Goal: Task Accomplishment & Management: Use online tool/utility

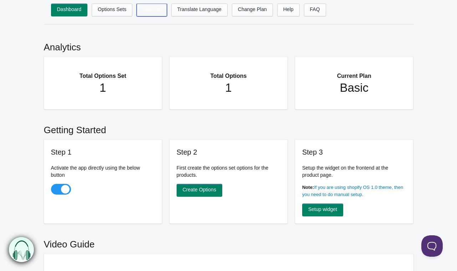
click at [149, 12] on link "Settings" at bounding box center [152, 10] width 30 height 13
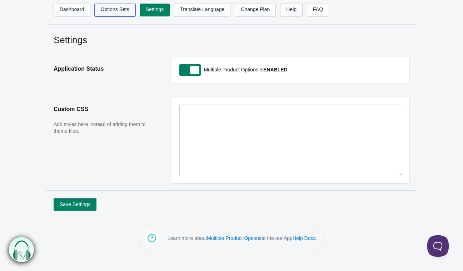
click at [116, 11] on link "Options Sets" at bounding box center [115, 10] width 41 height 13
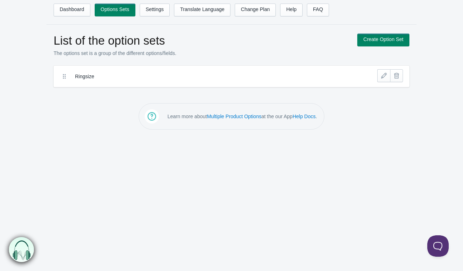
click at [83, 78] on label "Ringsize" at bounding box center [205, 76] width 260 height 7
click at [381, 76] on link at bounding box center [383, 75] width 13 height 13
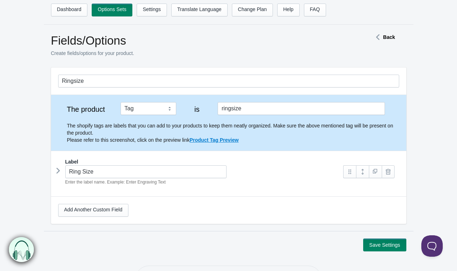
click at [58, 170] on icon at bounding box center [58, 170] width 0 height 11
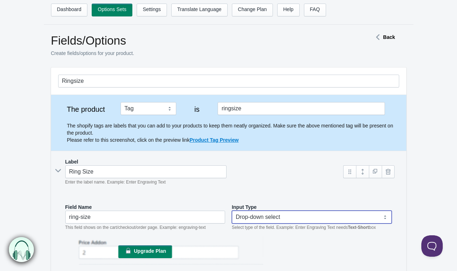
click at [254, 218] on select "Text-Short Text-Long Radio button Drop-down select Image Checkbox Datepicker" at bounding box center [312, 217] width 160 height 13
click at [274, 247] on div "Upgrade Plan" at bounding box center [228, 251] width 327 height 30
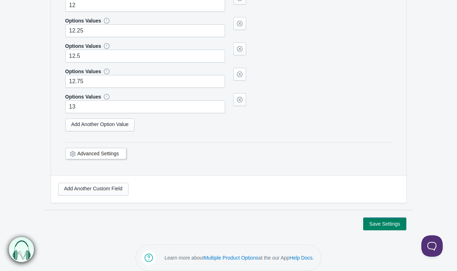
scroll to position [1024, 0]
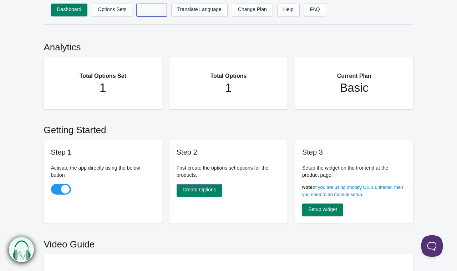
click at [143, 9] on link "Settings" at bounding box center [152, 10] width 30 height 13
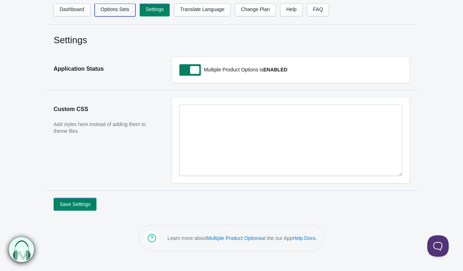
click at [118, 7] on link "Options Sets" at bounding box center [115, 10] width 41 height 13
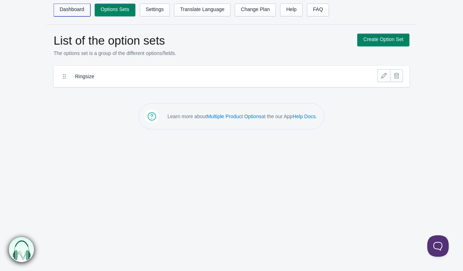
click at [72, 7] on link "Dashboard" at bounding box center [72, 10] width 37 height 13
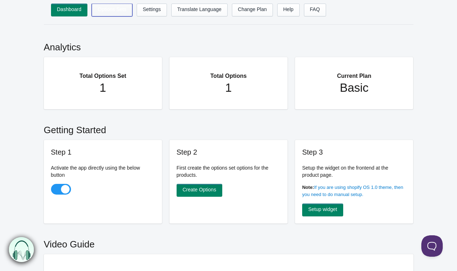
click at [116, 11] on link "Options Sets" at bounding box center [112, 10] width 41 height 13
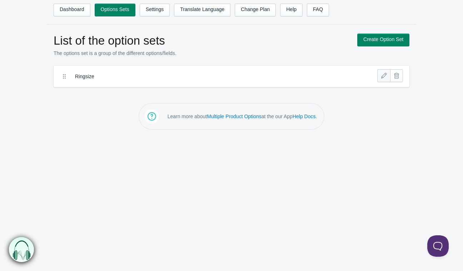
click at [384, 75] on link at bounding box center [383, 75] width 13 height 13
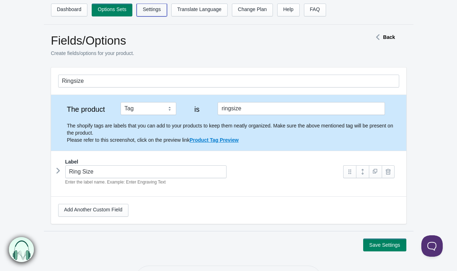
click at [149, 10] on link "Settings" at bounding box center [152, 10] width 30 height 13
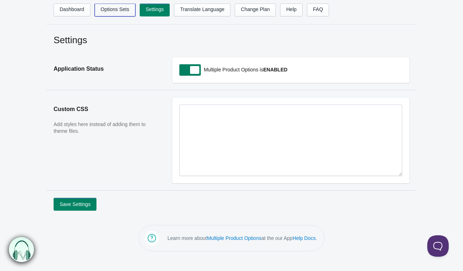
click at [101, 8] on link "Options Sets" at bounding box center [115, 10] width 41 height 13
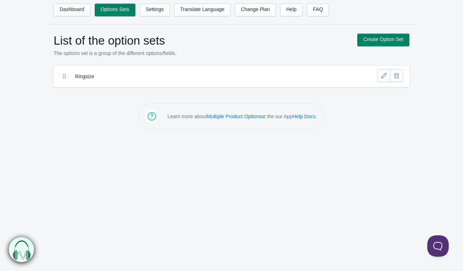
click at [81, 77] on label "Ringsize" at bounding box center [205, 76] width 260 height 7
click at [379, 78] on link at bounding box center [383, 75] width 13 height 13
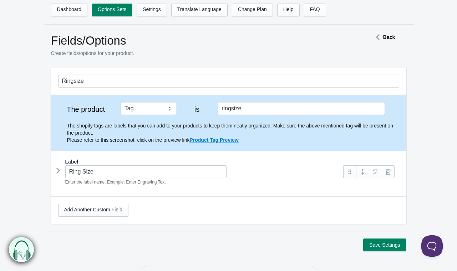
click at [58, 168] on icon at bounding box center [58, 170] width 0 height 11
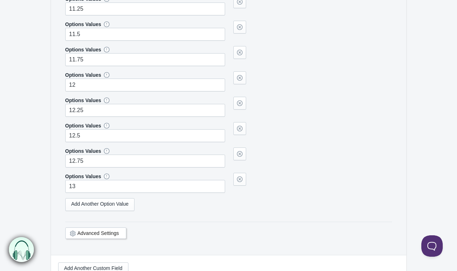
scroll to position [1167, 0]
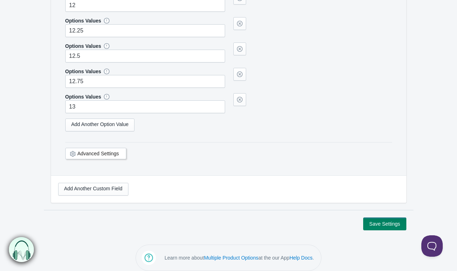
click at [111, 151] on link "Advanced Settings" at bounding box center [98, 154] width 42 height 6
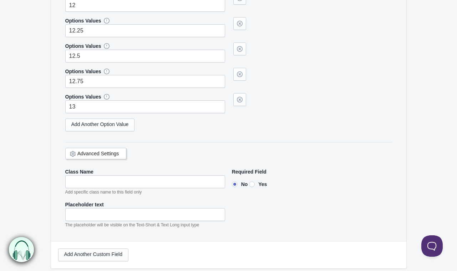
click at [111, 151] on link "Advanced Settings" at bounding box center [98, 154] width 42 height 6
